Goal: Browse casually: Explore the website without a specific task or goal

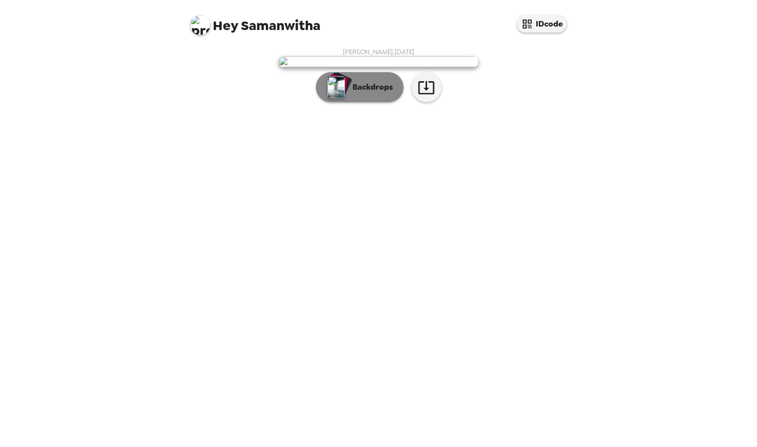
click at [365, 93] on p "Backdrops" at bounding box center [371, 87] width 46 height 12
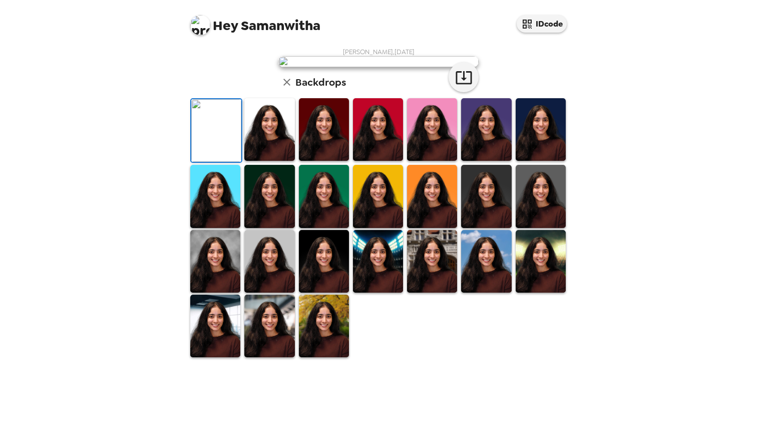
scroll to position [161, 0]
click at [378, 292] on img at bounding box center [378, 261] width 50 height 63
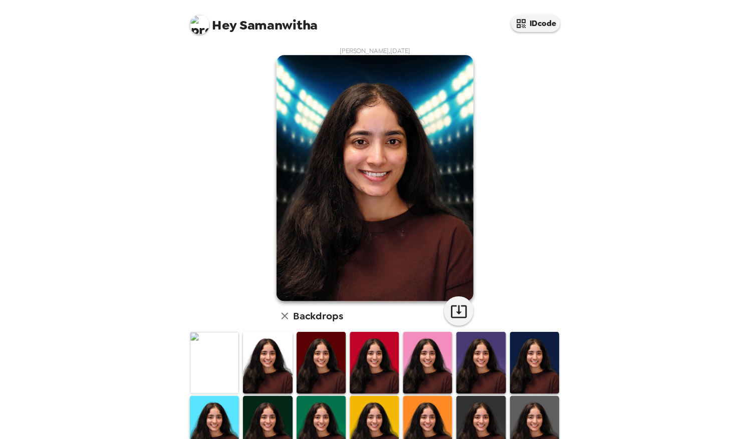
scroll to position [0, 0]
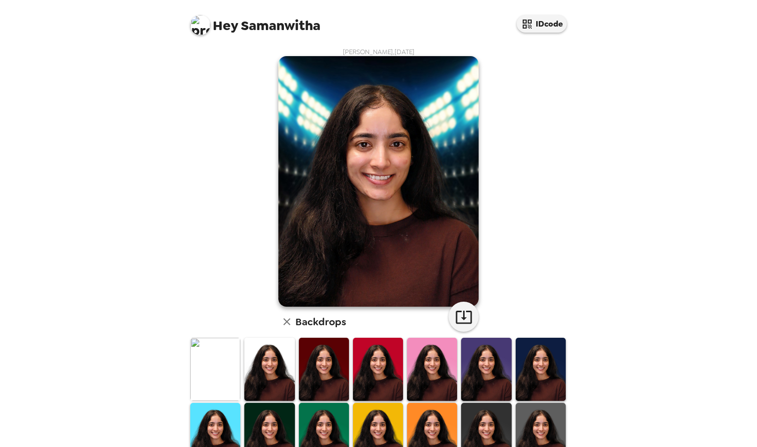
click at [366, 183] on img at bounding box center [378, 181] width 200 height 250
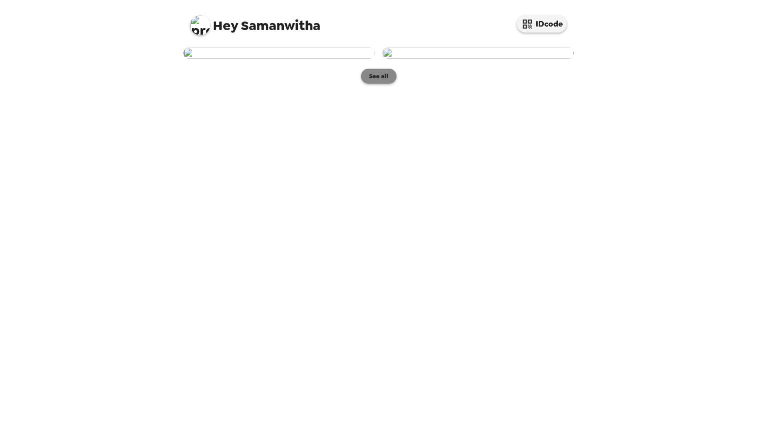
click at [376, 84] on button "See all" at bounding box center [379, 76] width 36 height 15
